Goal: Navigation & Orientation: Go to known website

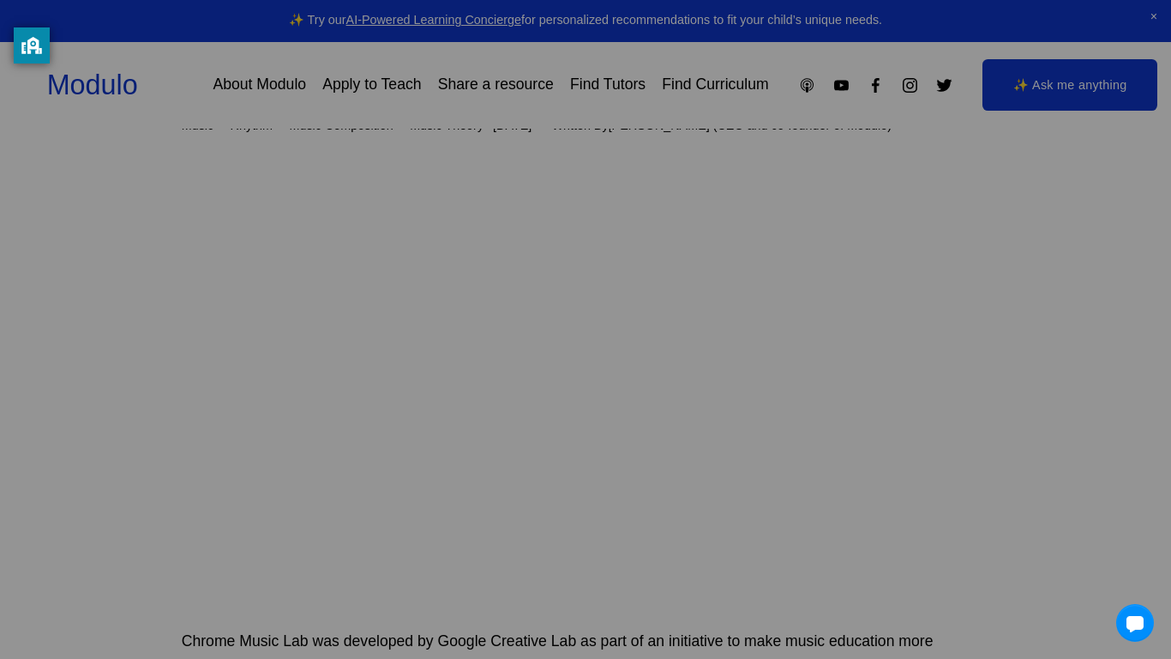
click at [598, 368] on link "Visit Modulo" at bounding box center [585, 390] width 181 height 45
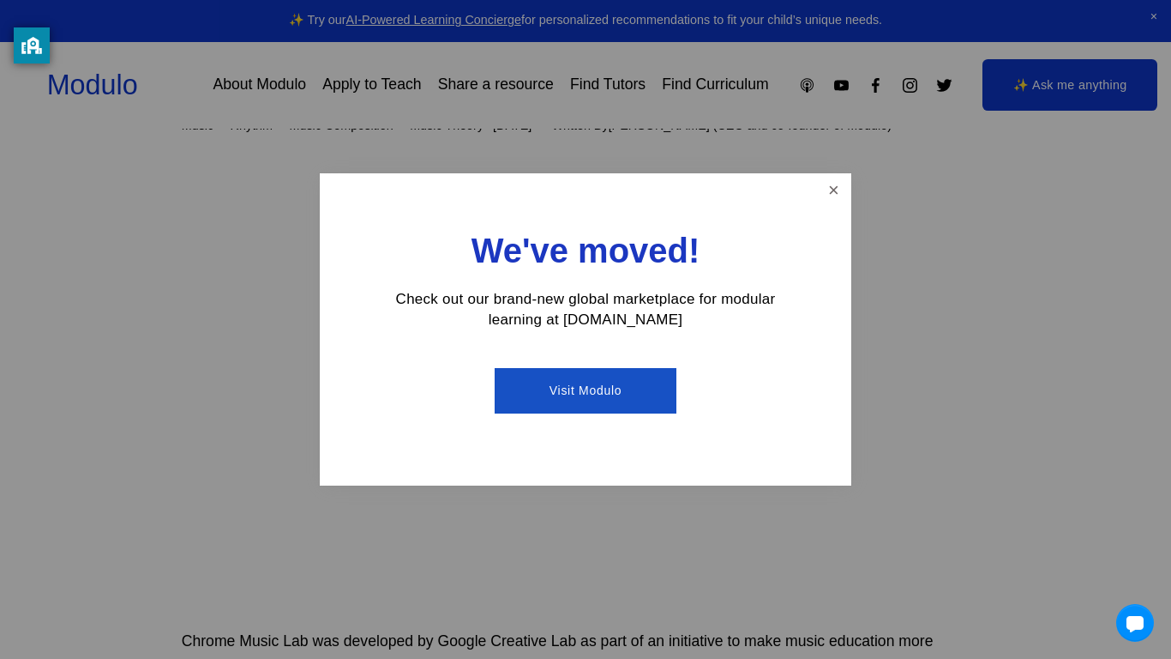
click at [830, 173] on div "We've moved! Check out our brand-new global marketplace for modular learning at…" at bounding box center [586, 329] width 532 height 313
click at [827, 195] on link "Close" at bounding box center [834, 191] width 30 height 30
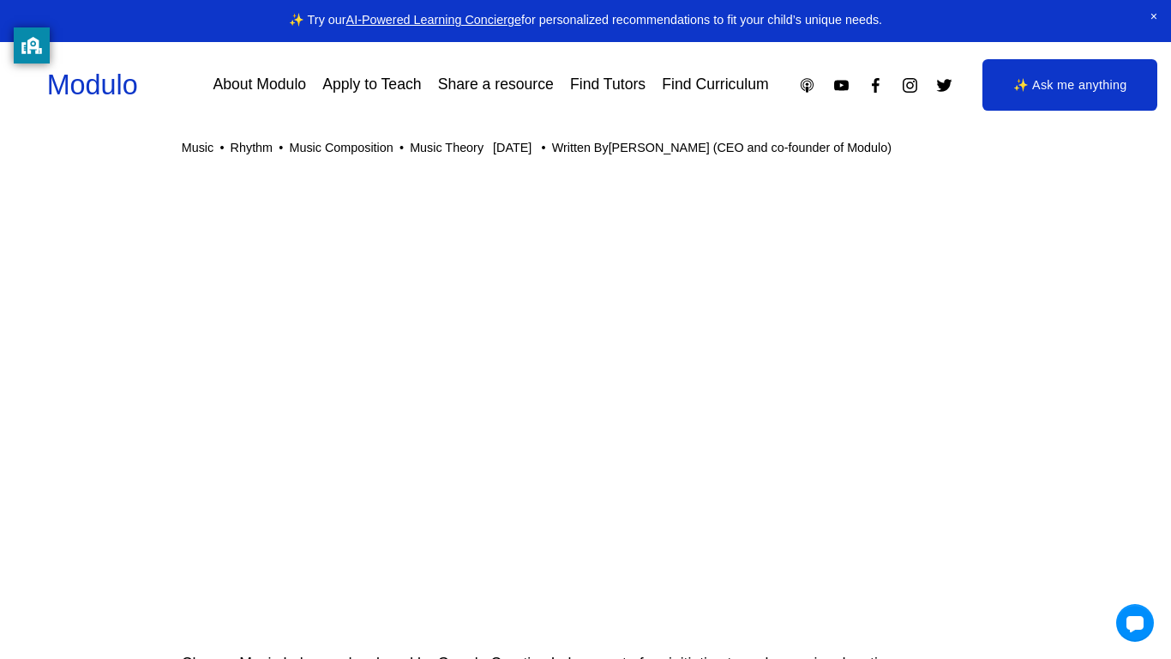
scroll to position [144, 0]
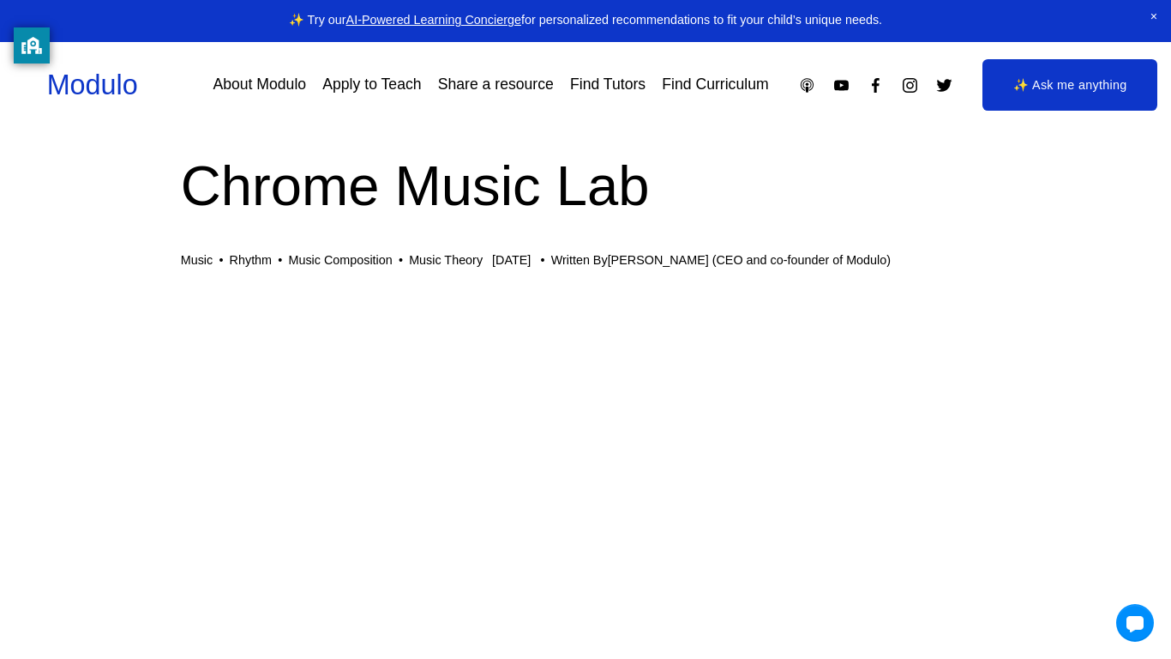
scroll to position [23, 1]
